Goal: Information Seeking & Learning: Learn about a topic

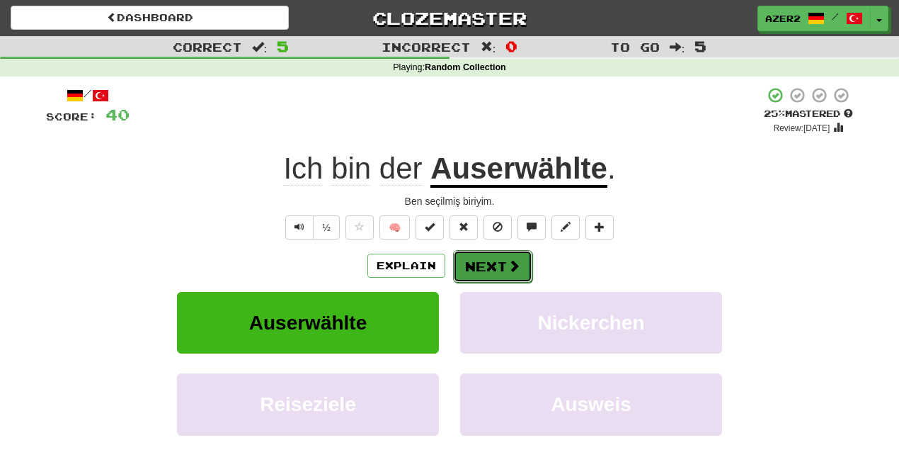
click at [486, 257] on button "Next" at bounding box center [492, 266] width 79 height 33
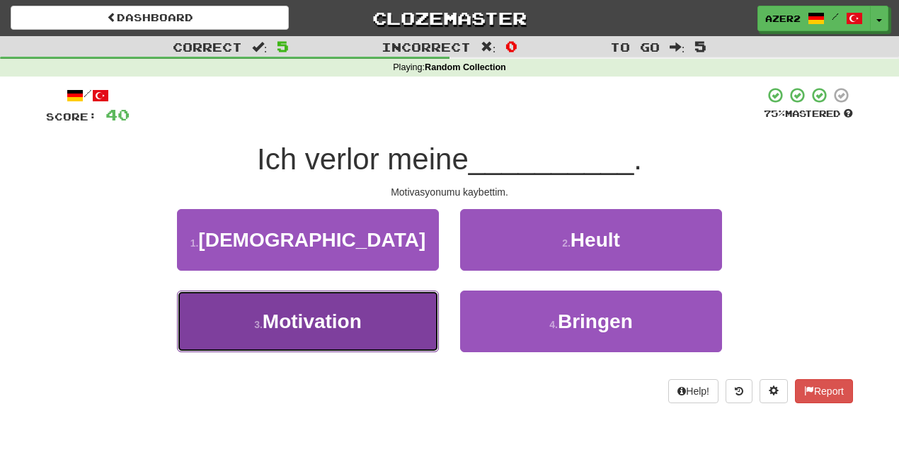
click at [364, 331] on button "3 . Motivation" at bounding box center [308, 321] width 262 height 62
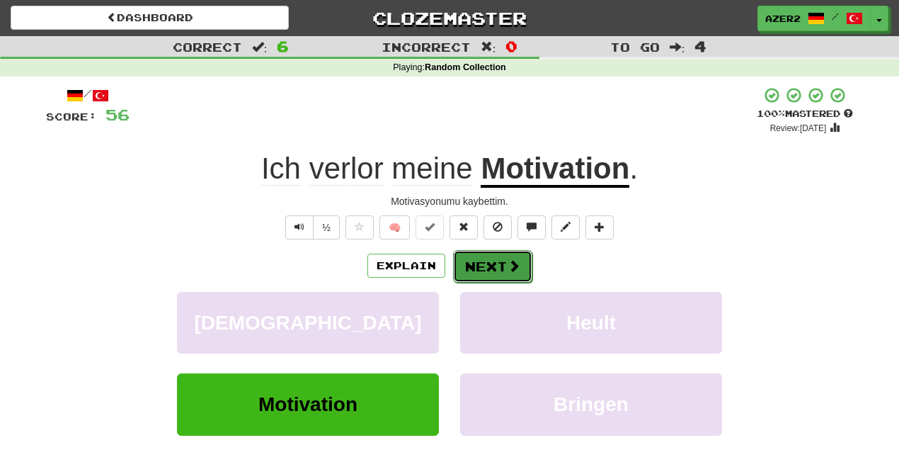
click at [501, 261] on button "Next" at bounding box center [492, 266] width 79 height 33
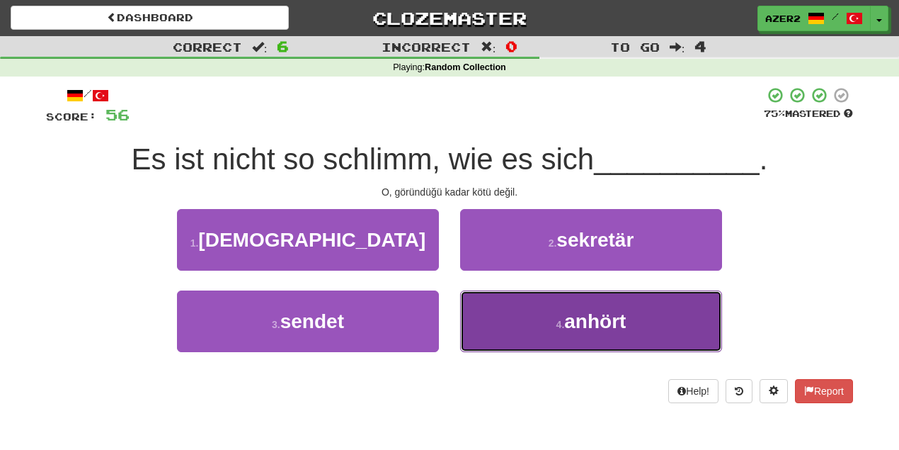
click at [626, 316] on span "anhört" at bounding box center [595, 321] width 62 height 22
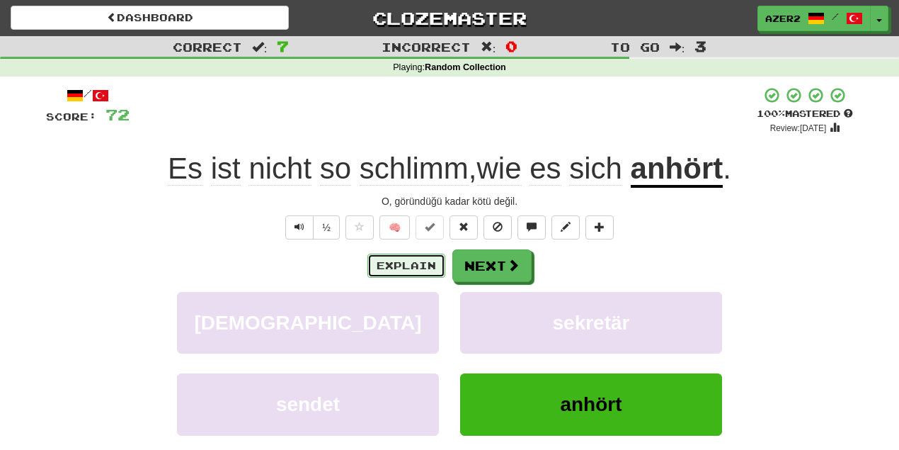
click at [404, 266] on button "Explain" at bounding box center [406, 265] width 78 height 24
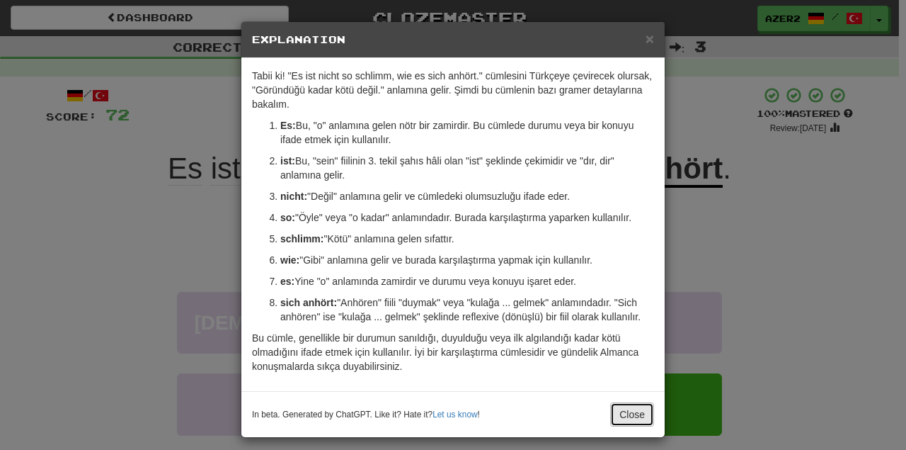
click at [624, 408] on button "Close" at bounding box center [632, 414] width 44 height 24
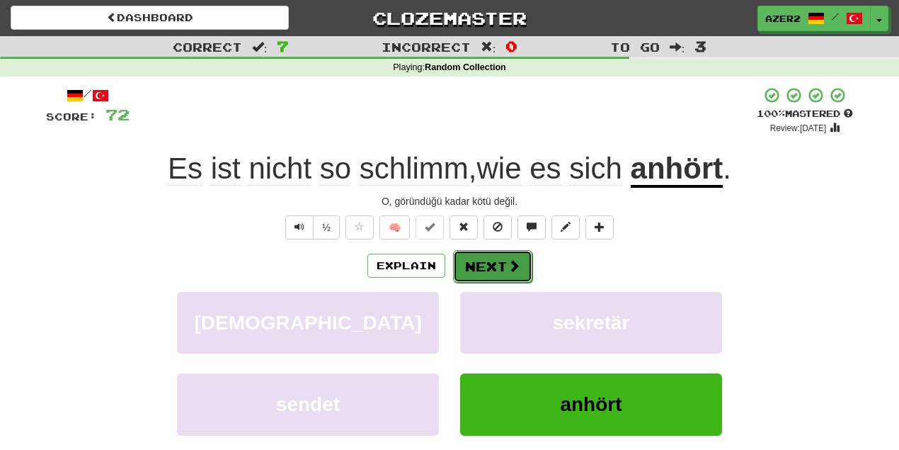
click at [491, 270] on button "Next" at bounding box center [492, 266] width 79 height 33
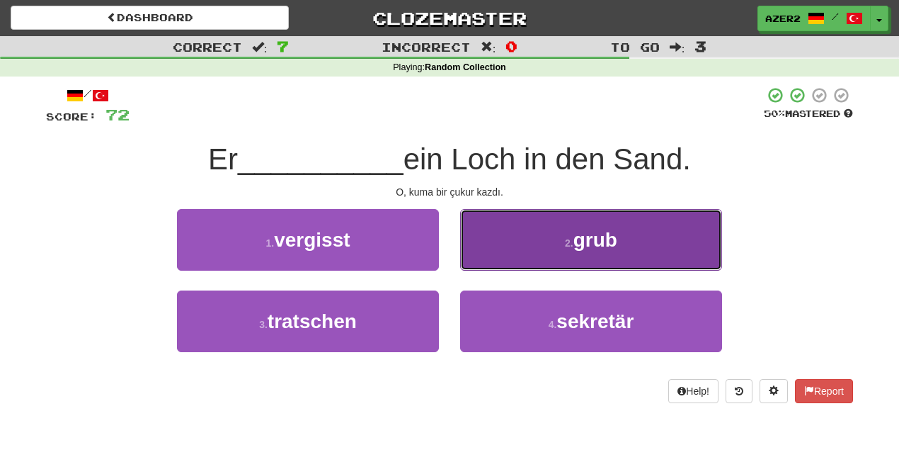
click at [605, 249] on span "grub" at bounding box center [596, 240] width 44 height 22
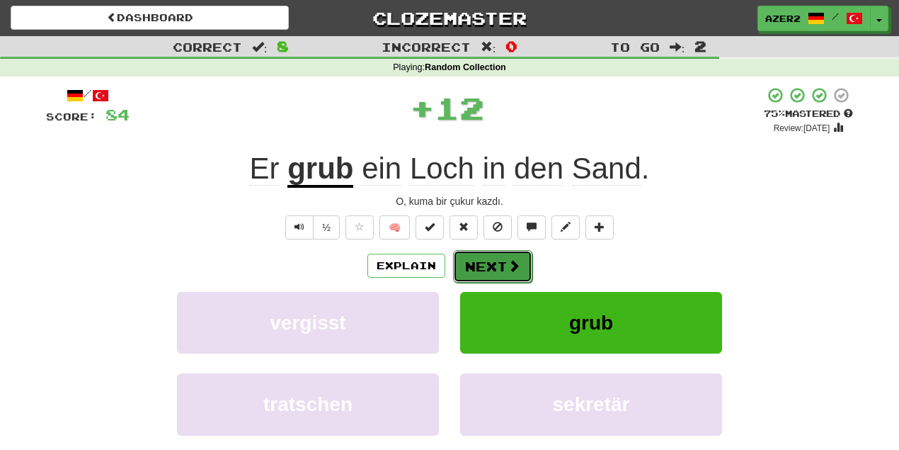
click at [493, 270] on button "Next" at bounding box center [492, 266] width 79 height 33
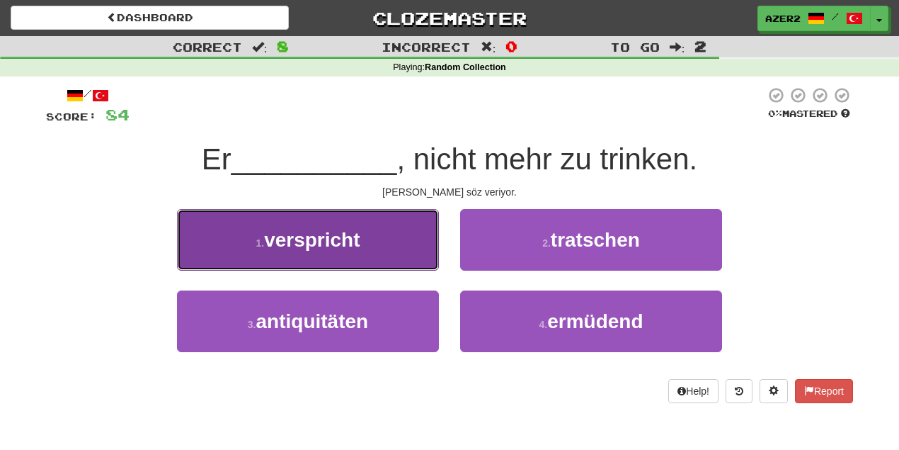
click at [380, 236] on button "1 . verspricht" at bounding box center [308, 240] width 262 height 62
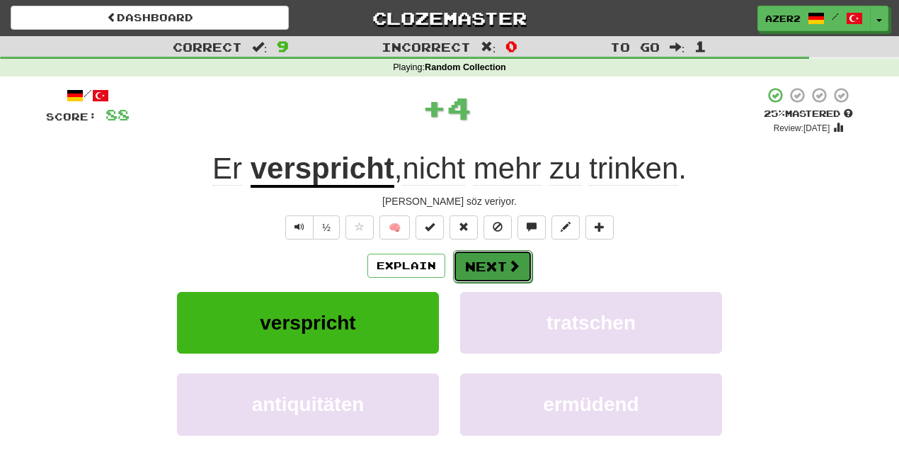
click at [497, 274] on button "Next" at bounding box center [492, 266] width 79 height 33
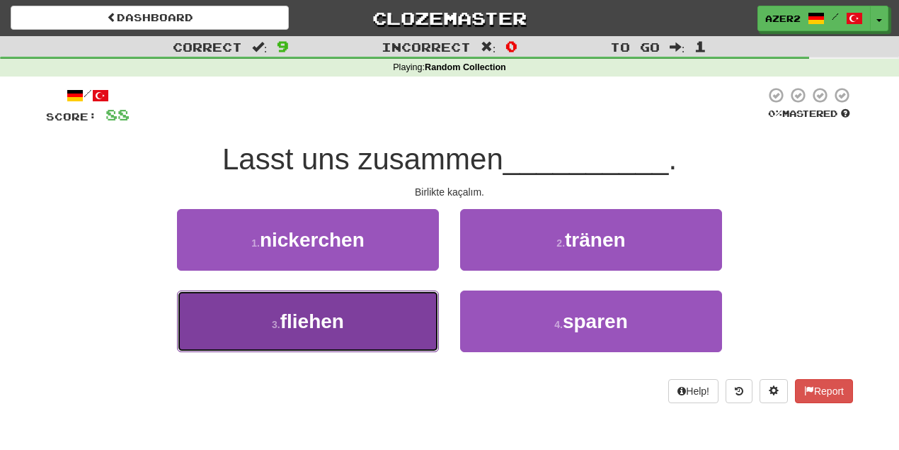
click at [358, 321] on button "3 . fliehen" at bounding box center [308, 321] width 262 height 62
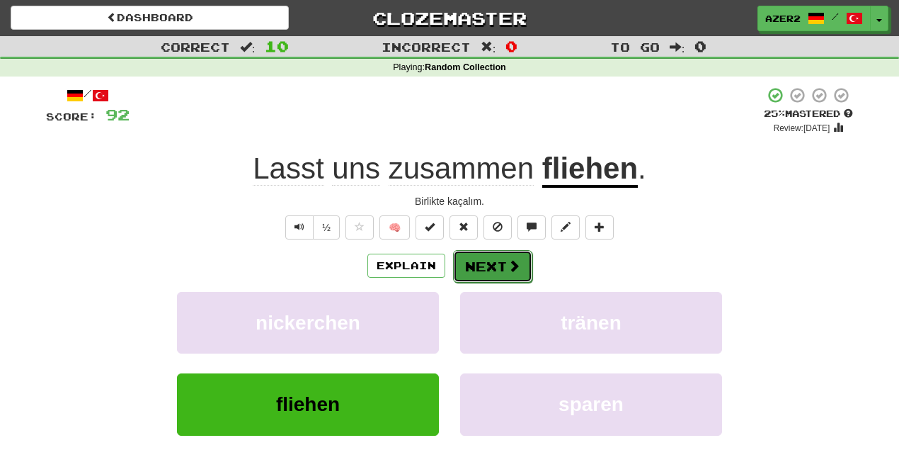
click at [496, 268] on button "Next" at bounding box center [492, 266] width 79 height 33
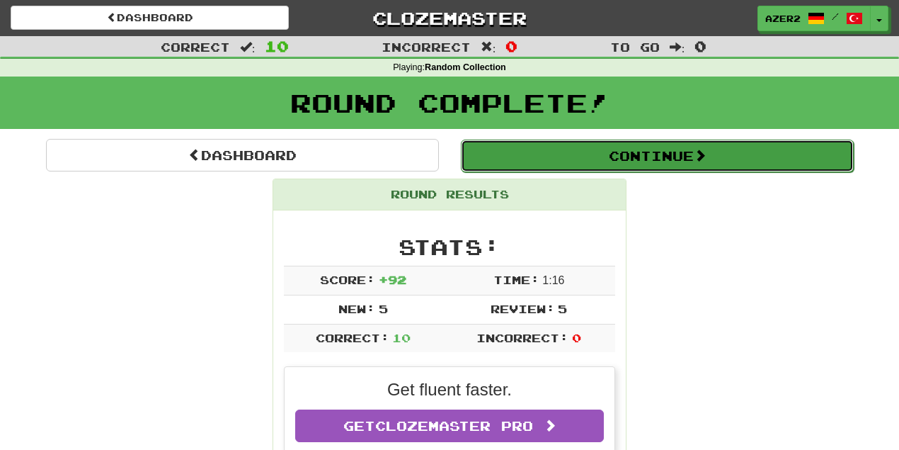
click at [654, 159] on button "Continue" at bounding box center [657, 155] width 393 height 33
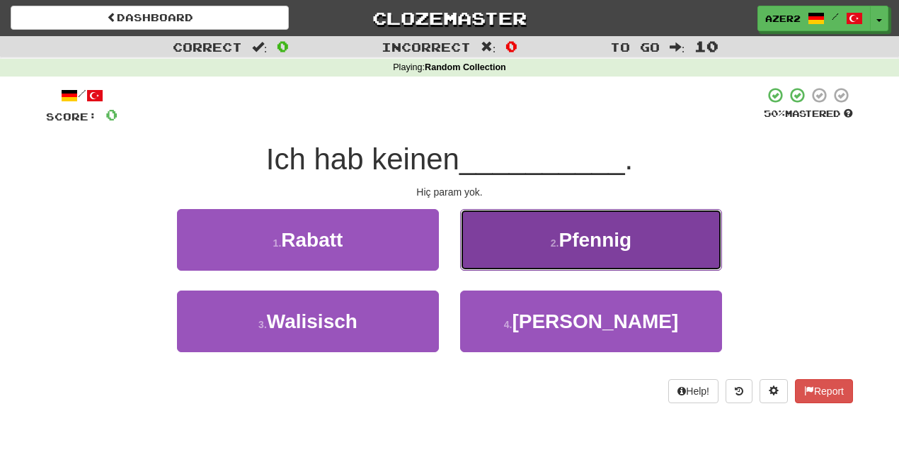
click at [630, 244] on span "Pfennig" at bounding box center [595, 240] width 73 height 22
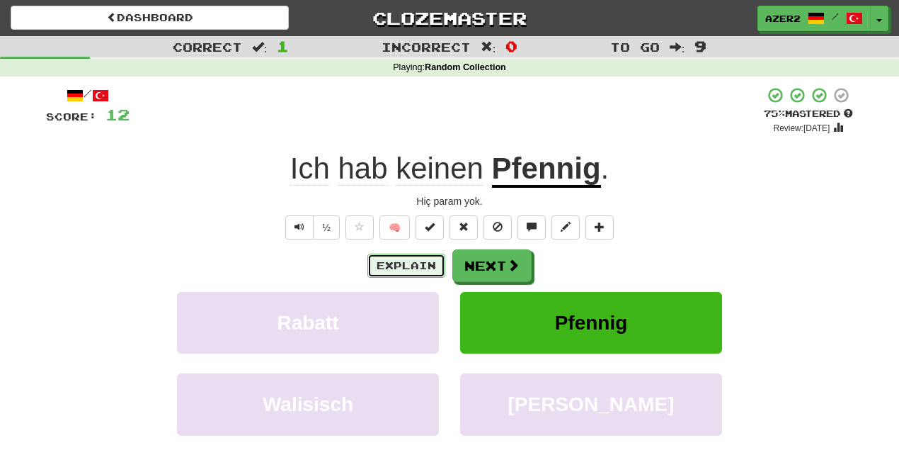
click at [402, 264] on button "Explain" at bounding box center [406, 265] width 78 height 24
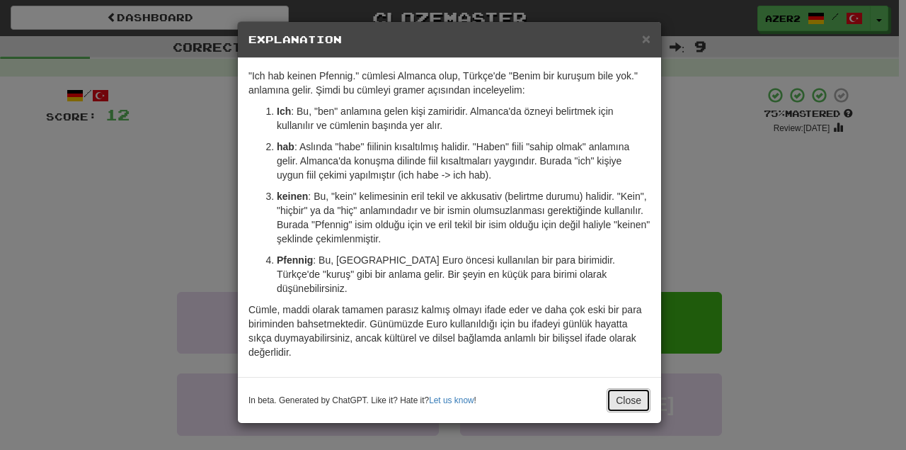
click at [621, 388] on button "Close" at bounding box center [629, 400] width 44 height 24
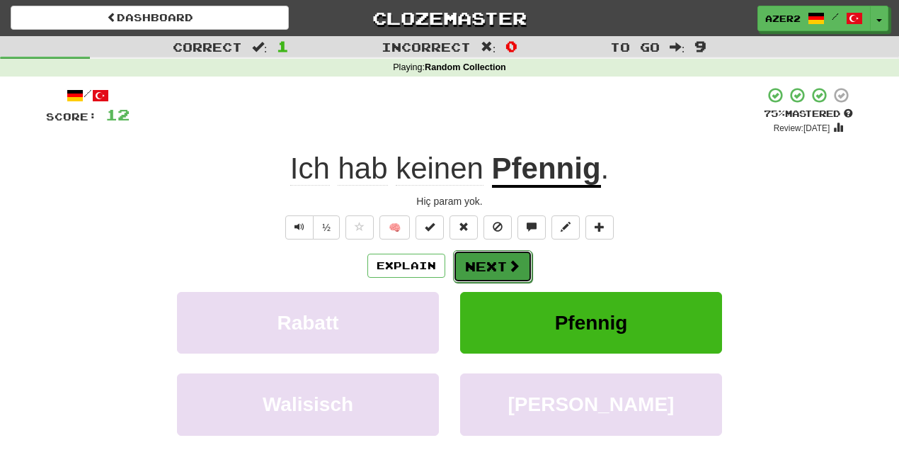
click at [506, 256] on button "Next" at bounding box center [492, 266] width 79 height 33
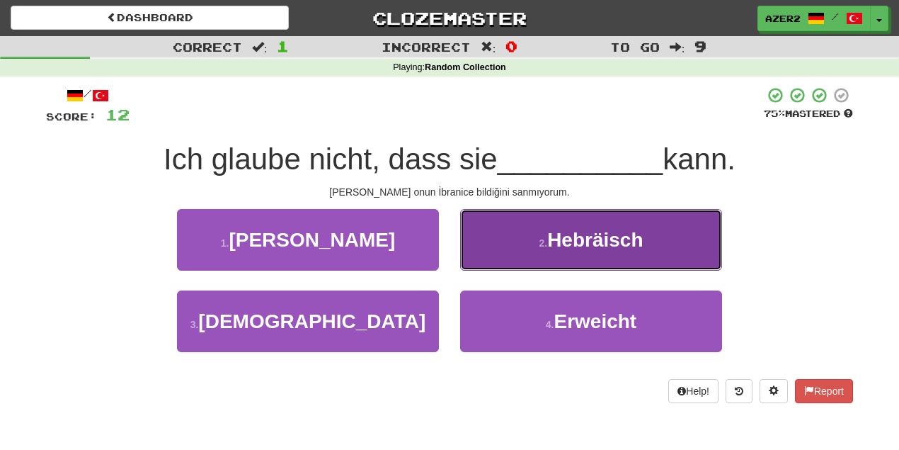
click at [661, 242] on button "2 . Hebräisch" at bounding box center [591, 240] width 262 height 62
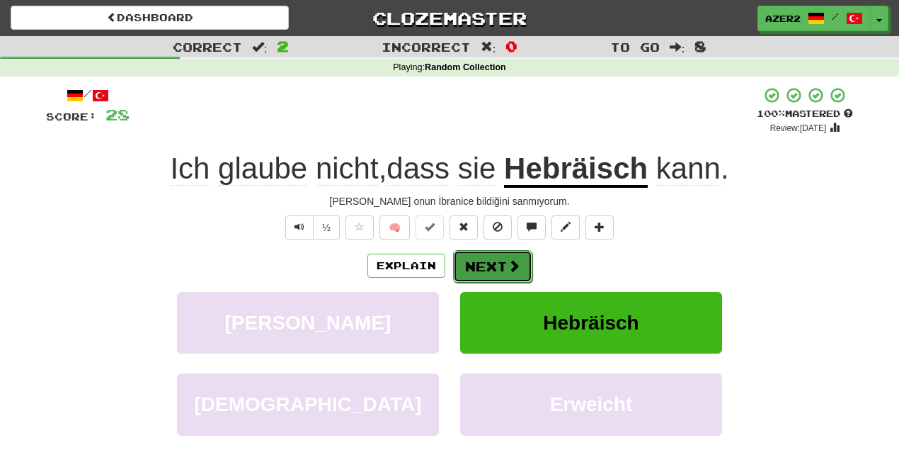
click at [489, 262] on button "Next" at bounding box center [492, 266] width 79 height 33
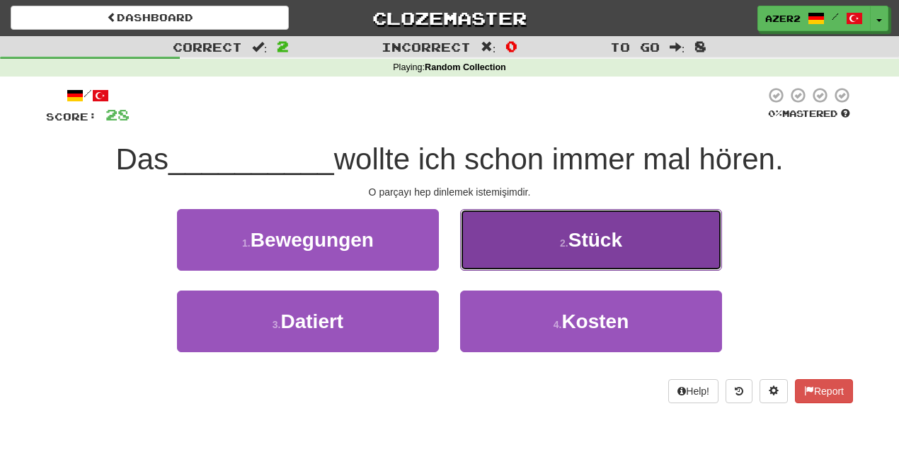
click at [595, 233] on span "Stück" at bounding box center [596, 240] width 54 height 22
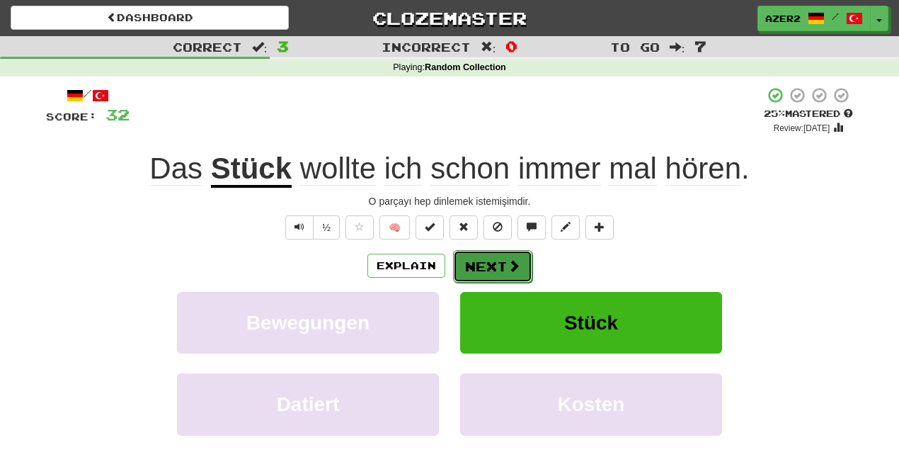
click at [525, 260] on button "Next" at bounding box center [492, 266] width 79 height 33
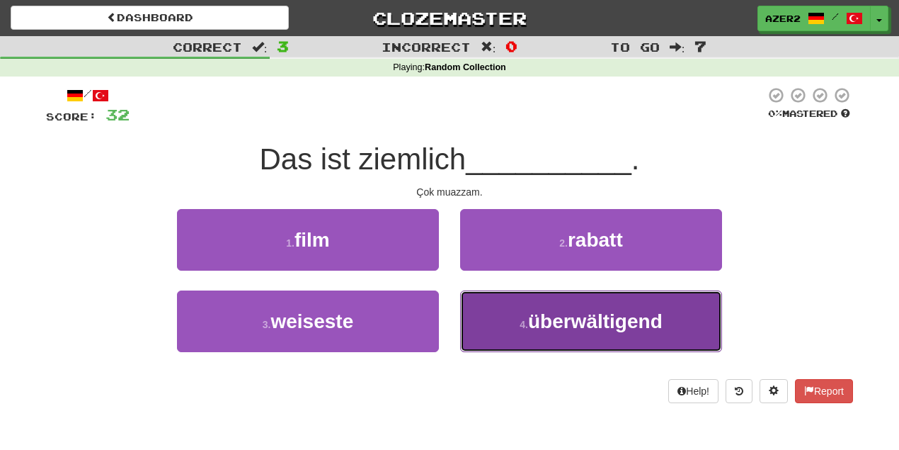
click at [624, 321] on span "überwältigend" at bounding box center [595, 321] width 135 height 22
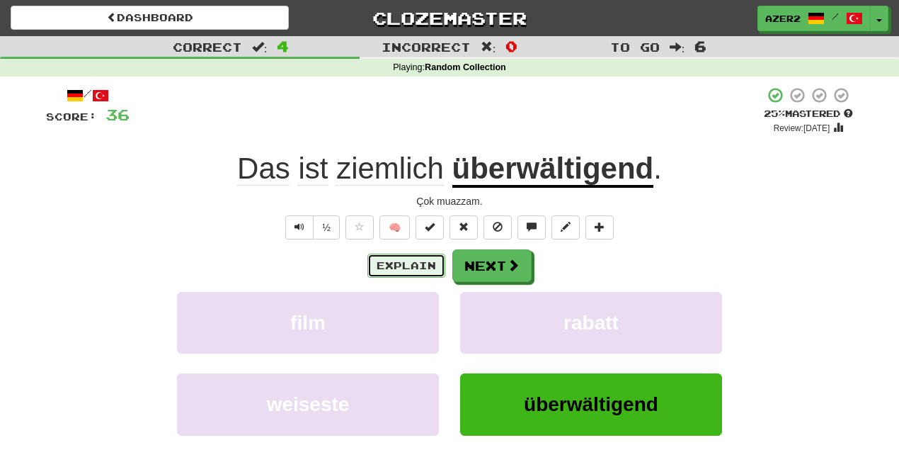
click at [419, 263] on button "Explain" at bounding box center [406, 265] width 78 height 24
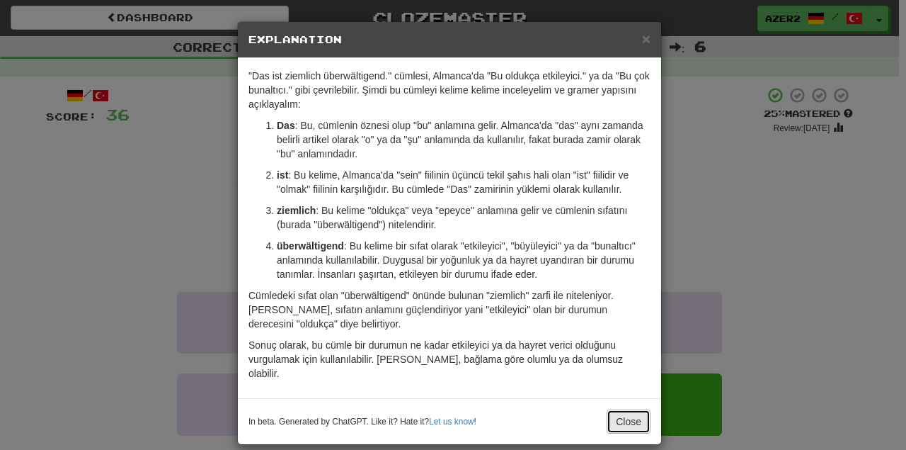
click at [631, 409] on button "Close" at bounding box center [629, 421] width 44 height 24
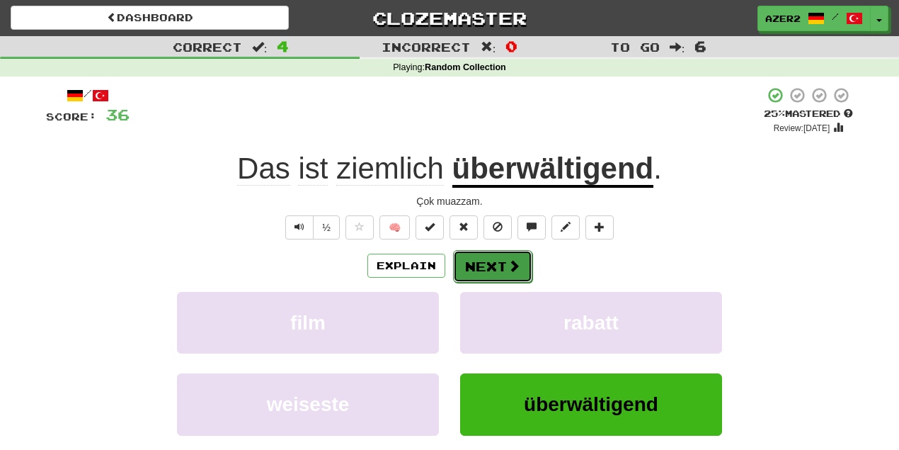
click at [496, 258] on button "Next" at bounding box center [492, 266] width 79 height 33
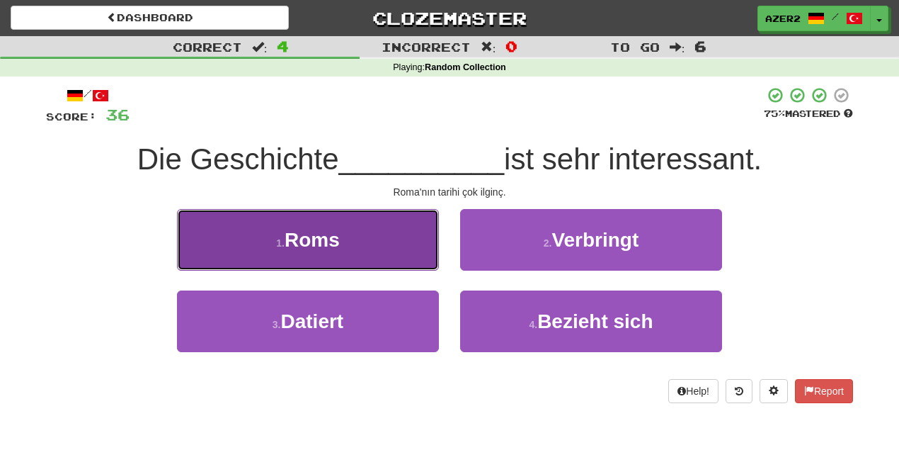
click at [374, 226] on button "1 . Roms" at bounding box center [308, 240] width 262 height 62
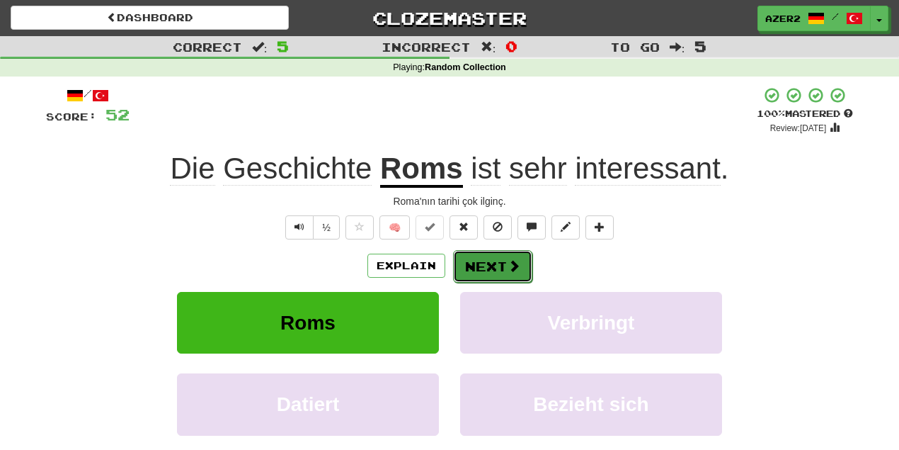
click at [491, 270] on button "Next" at bounding box center [492, 266] width 79 height 33
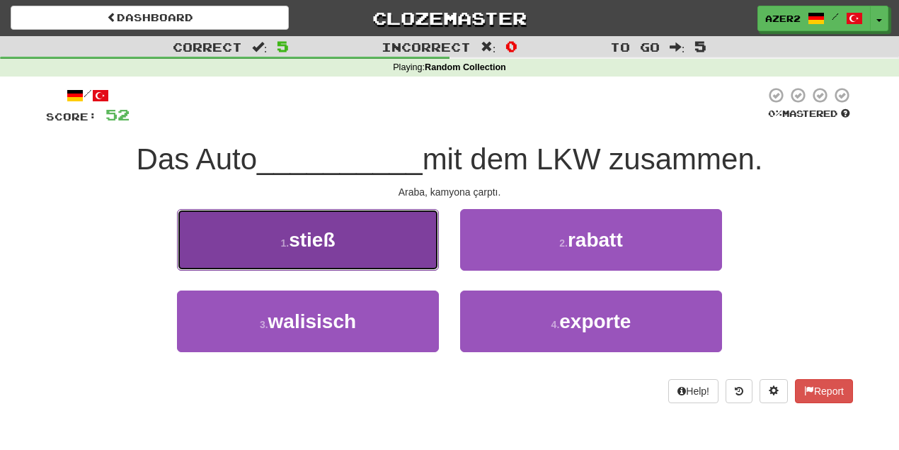
click at [327, 249] on span "stieß" at bounding box center [312, 240] width 46 height 22
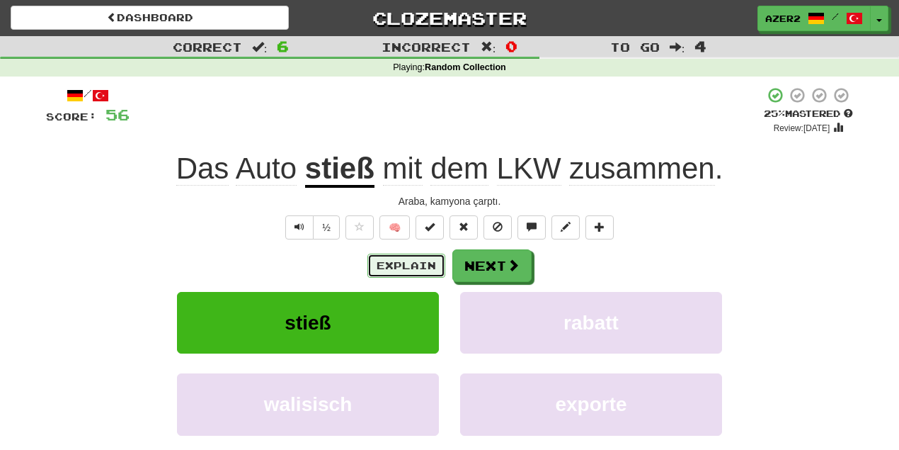
click at [405, 263] on button "Explain" at bounding box center [406, 265] width 78 height 24
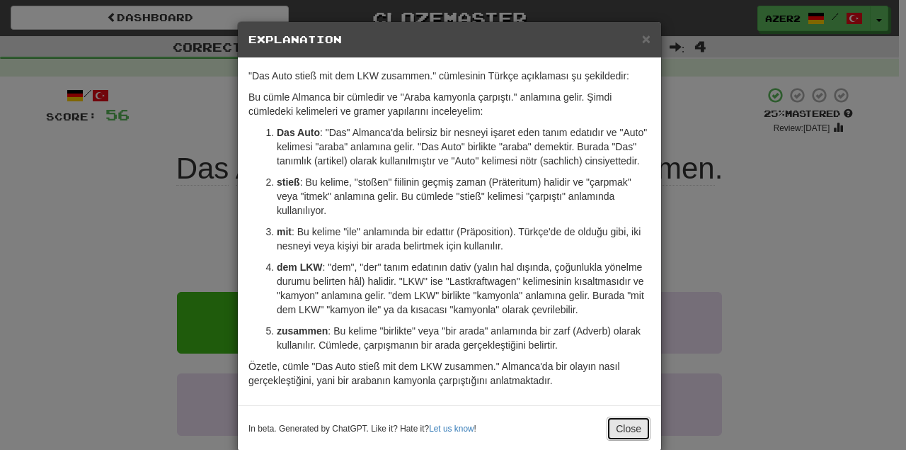
click at [632, 426] on button "Close" at bounding box center [629, 428] width 44 height 24
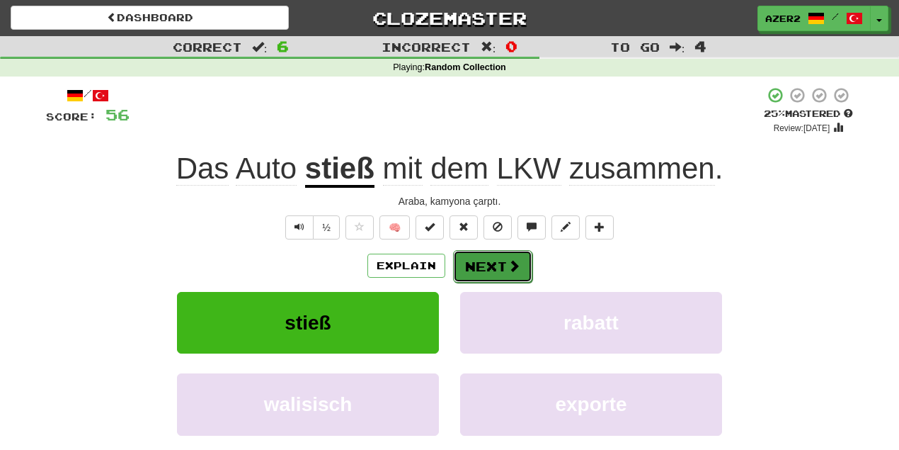
click at [489, 268] on button "Next" at bounding box center [492, 266] width 79 height 33
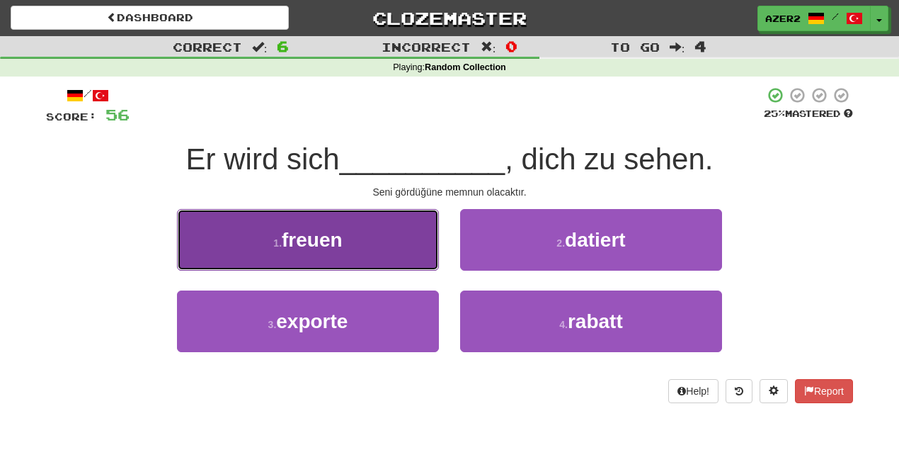
click at [319, 257] on button "1 . freuen" at bounding box center [308, 240] width 262 height 62
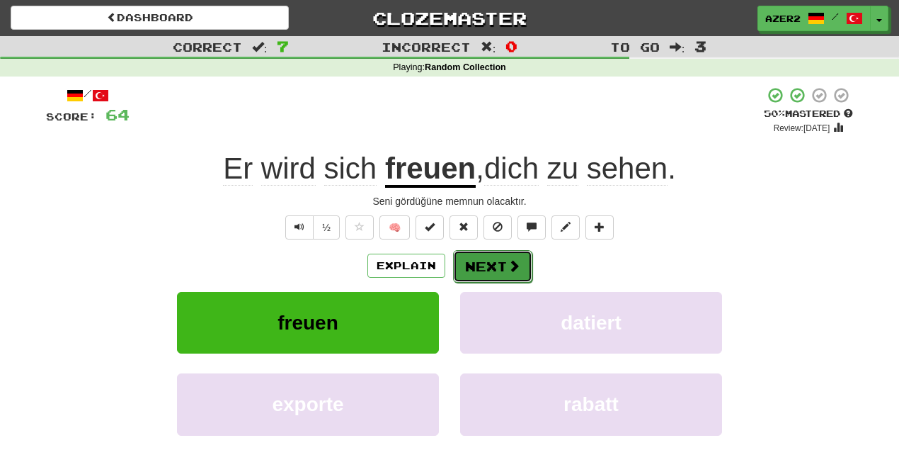
click at [513, 268] on span at bounding box center [514, 265] width 13 height 13
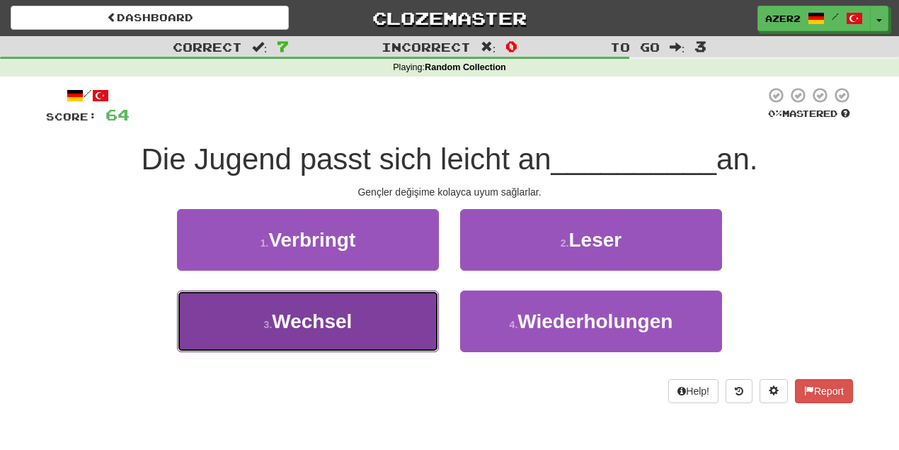
click at [344, 320] on span "Wechsel" at bounding box center [312, 321] width 80 height 22
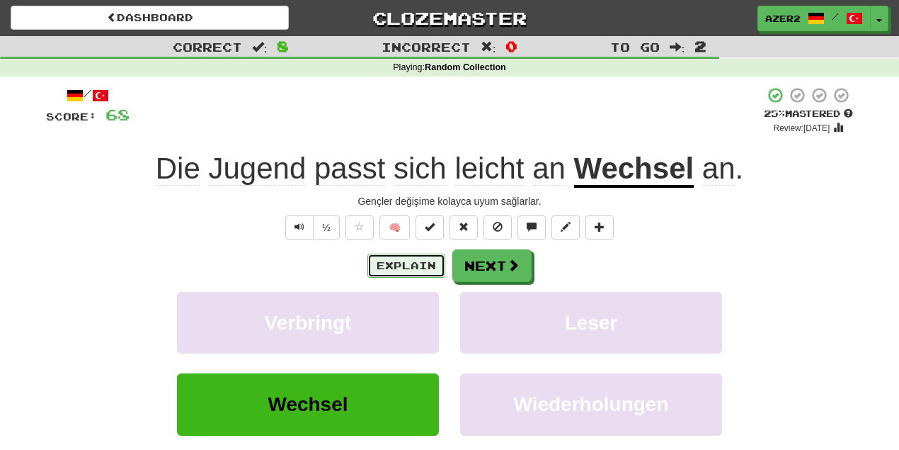
click at [410, 257] on button "Explain" at bounding box center [406, 265] width 78 height 24
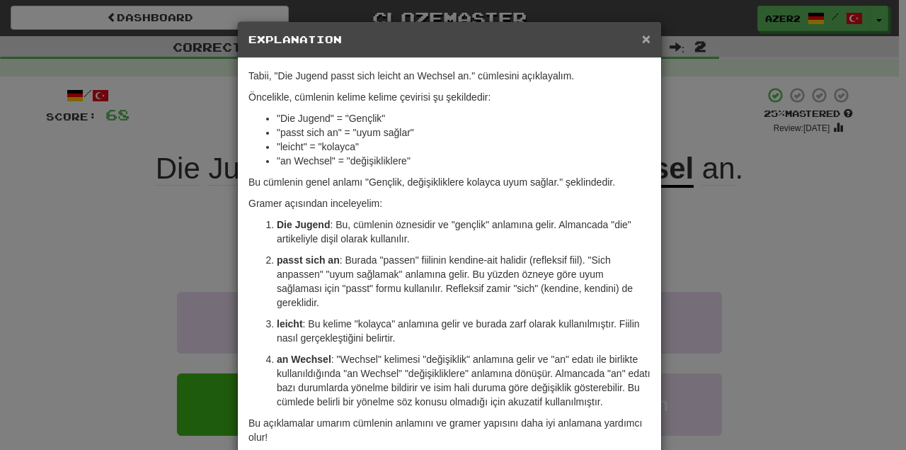
click at [642, 38] on span "×" at bounding box center [646, 38] width 8 height 16
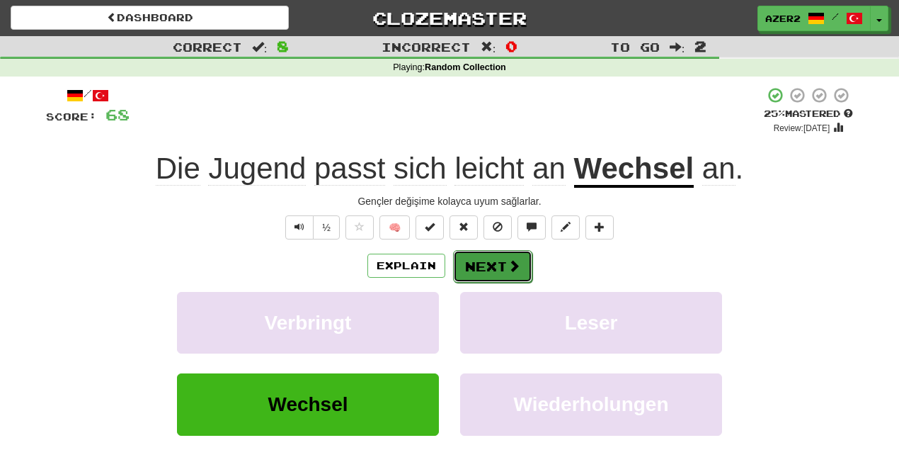
click at [508, 268] on span at bounding box center [514, 265] width 13 height 13
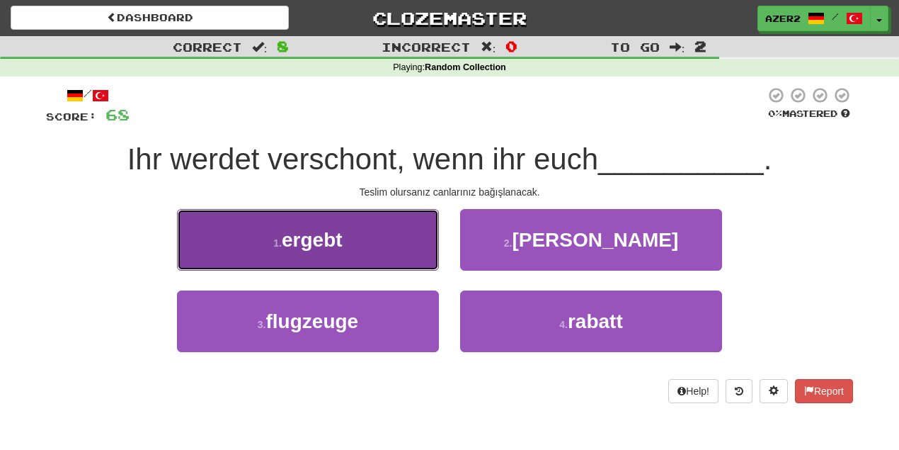
click at [382, 237] on button "1 . ergebt" at bounding box center [308, 240] width 262 height 62
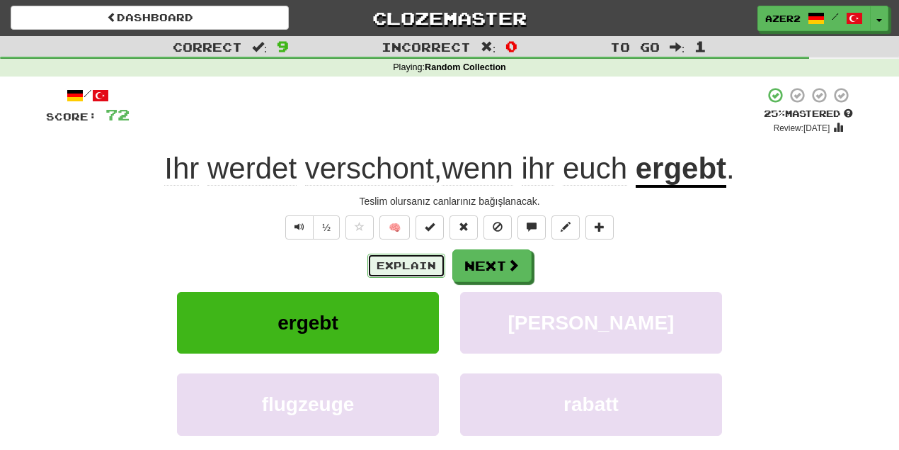
click at [420, 262] on button "Explain" at bounding box center [406, 265] width 78 height 24
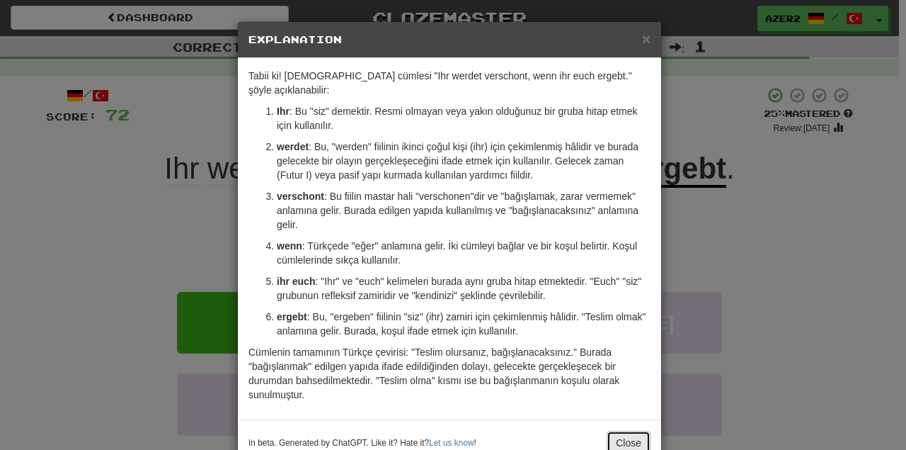
click at [627, 430] on button "Close" at bounding box center [629, 442] width 44 height 24
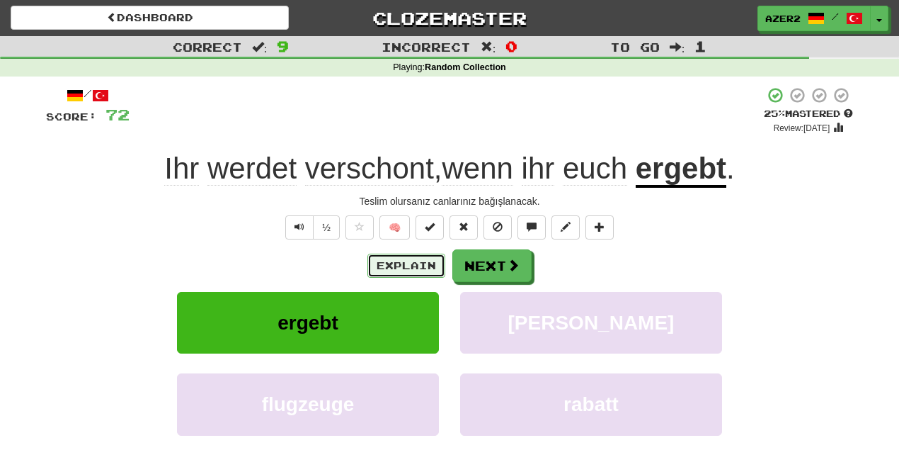
click at [416, 261] on button "Explain" at bounding box center [406, 265] width 78 height 24
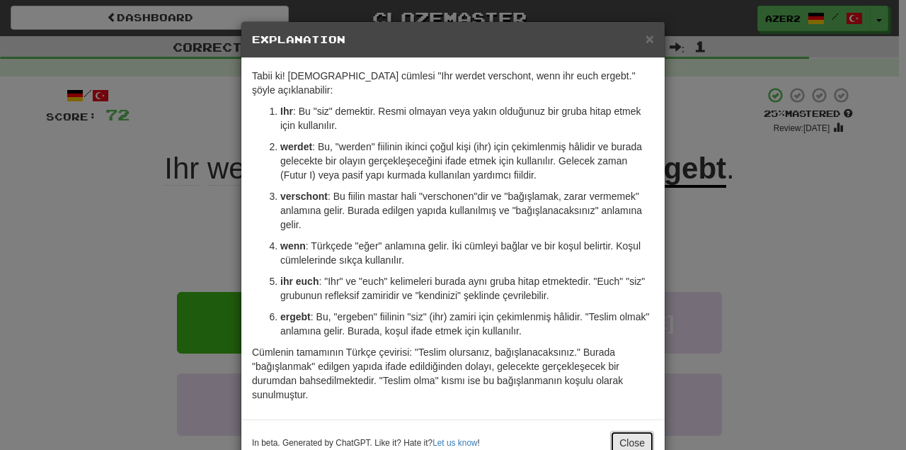
click at [640, 430] on button "Close" at bounding box center [632, 442] width 44 height 24
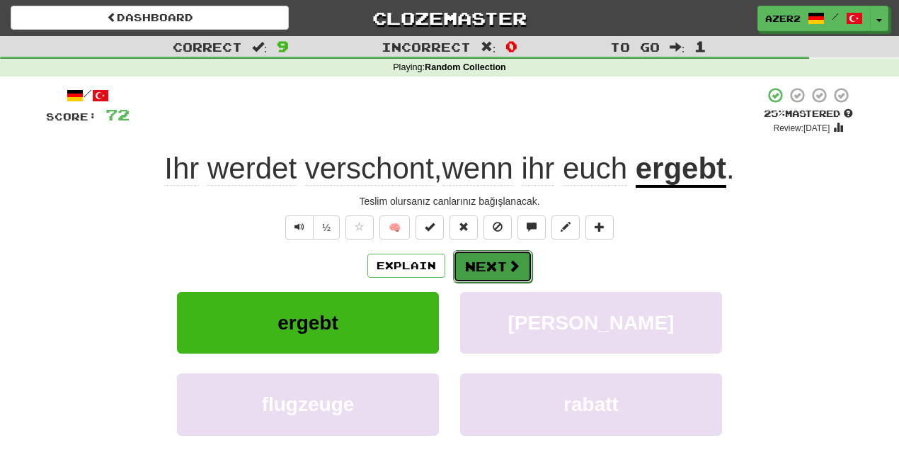
click at [508, 271] on span at bounding box center [514, 265] width 13 height 13
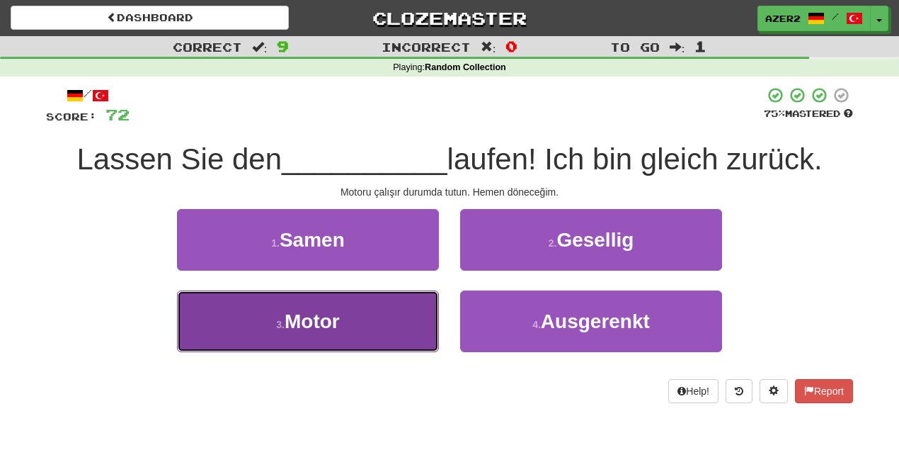
click at [307, 314] on span "Motor" at bounding box center [312, 321] width 55 height 22
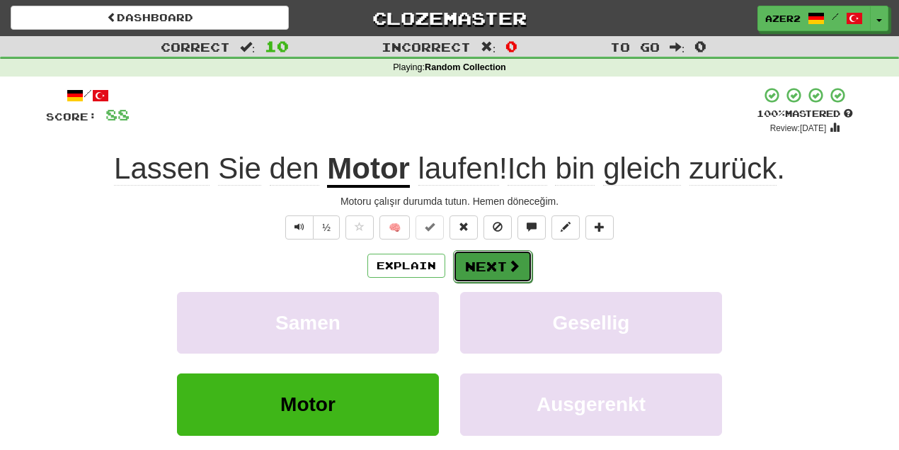
click at [517, 261] on span at bounding box center [514, 265] width 13 height 13
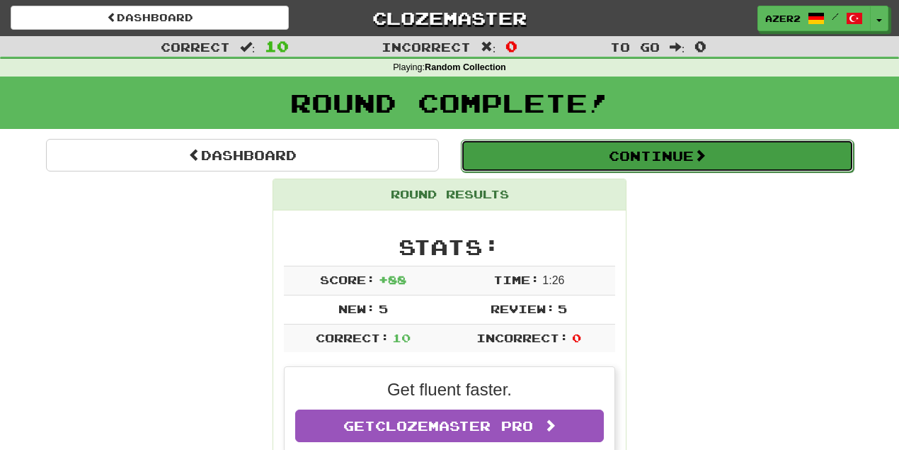
click at [712, 159] on button "Continue" at bounding box center [657, 155] width 393 height 33
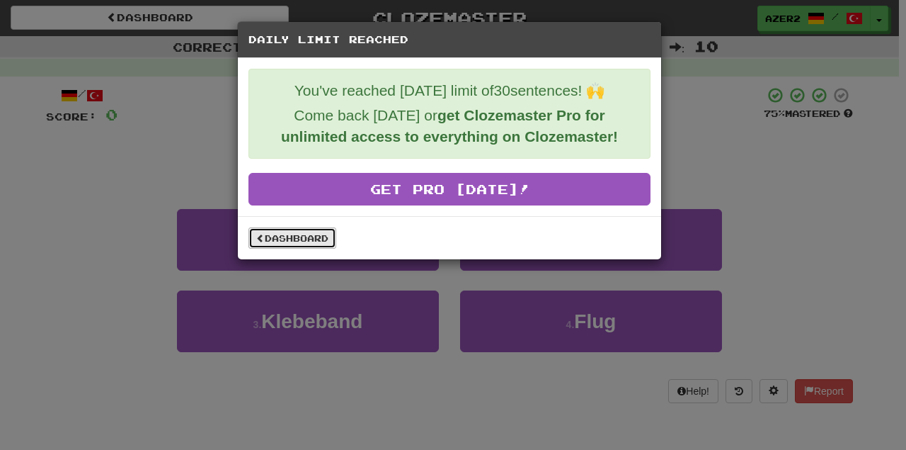
click at [307, 227] on link "Dashboard" at bounding box center [293, 237] width 88 height 21
